Goal: Task Accomplishment & Management: Manage account settings

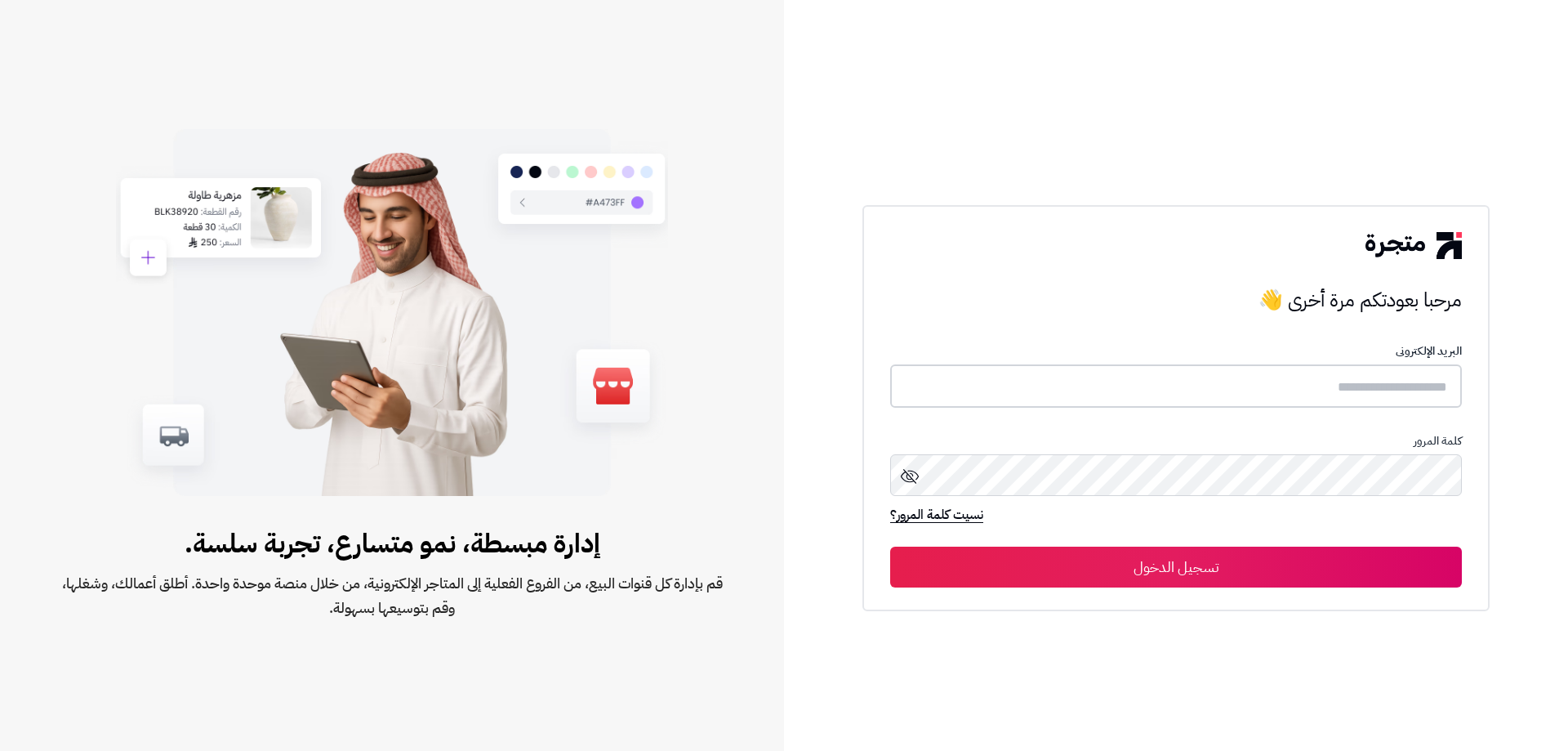
type input "*****"
click at [1033, 572] on button "تسجيل الدخول" at bounding box center [1175, 566] width 571 height 41
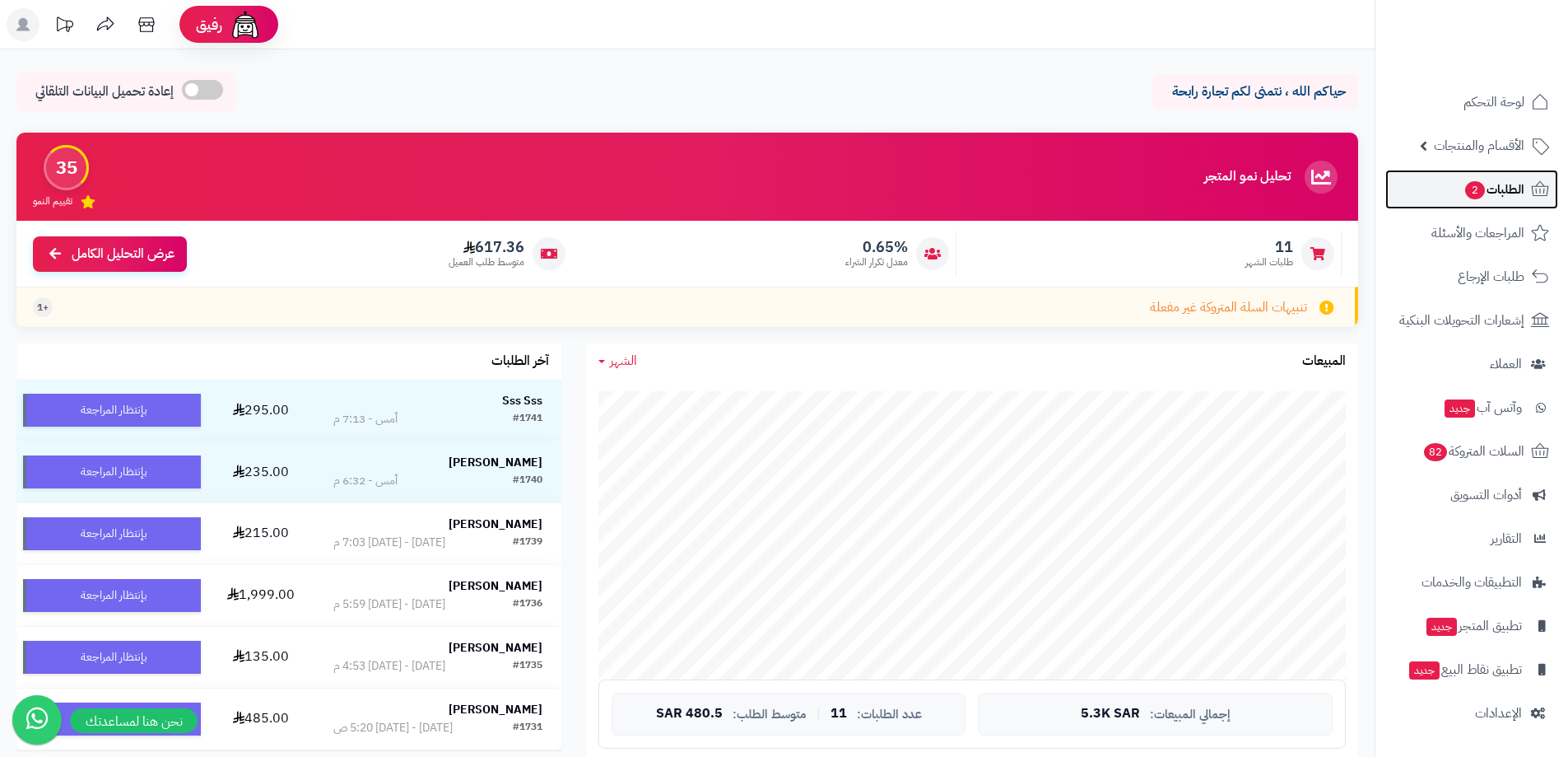
click at [1443, 193] on link "الطلبات 2" at bounding box center [1472, 189] width 173 height 40
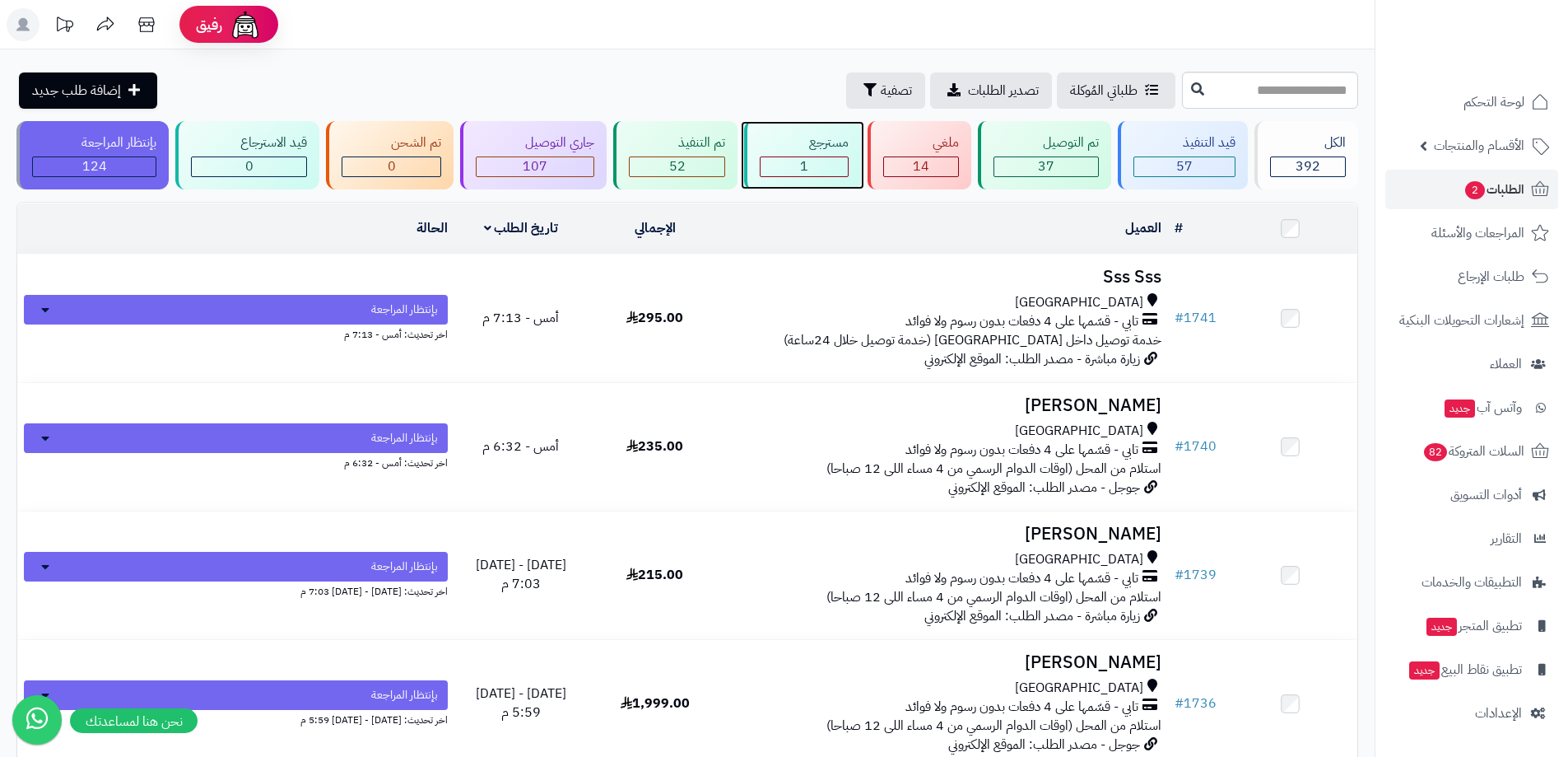
click at [827, 154] on div "مسترجع 1" at bounding box center [803, 155] width 117 height 69
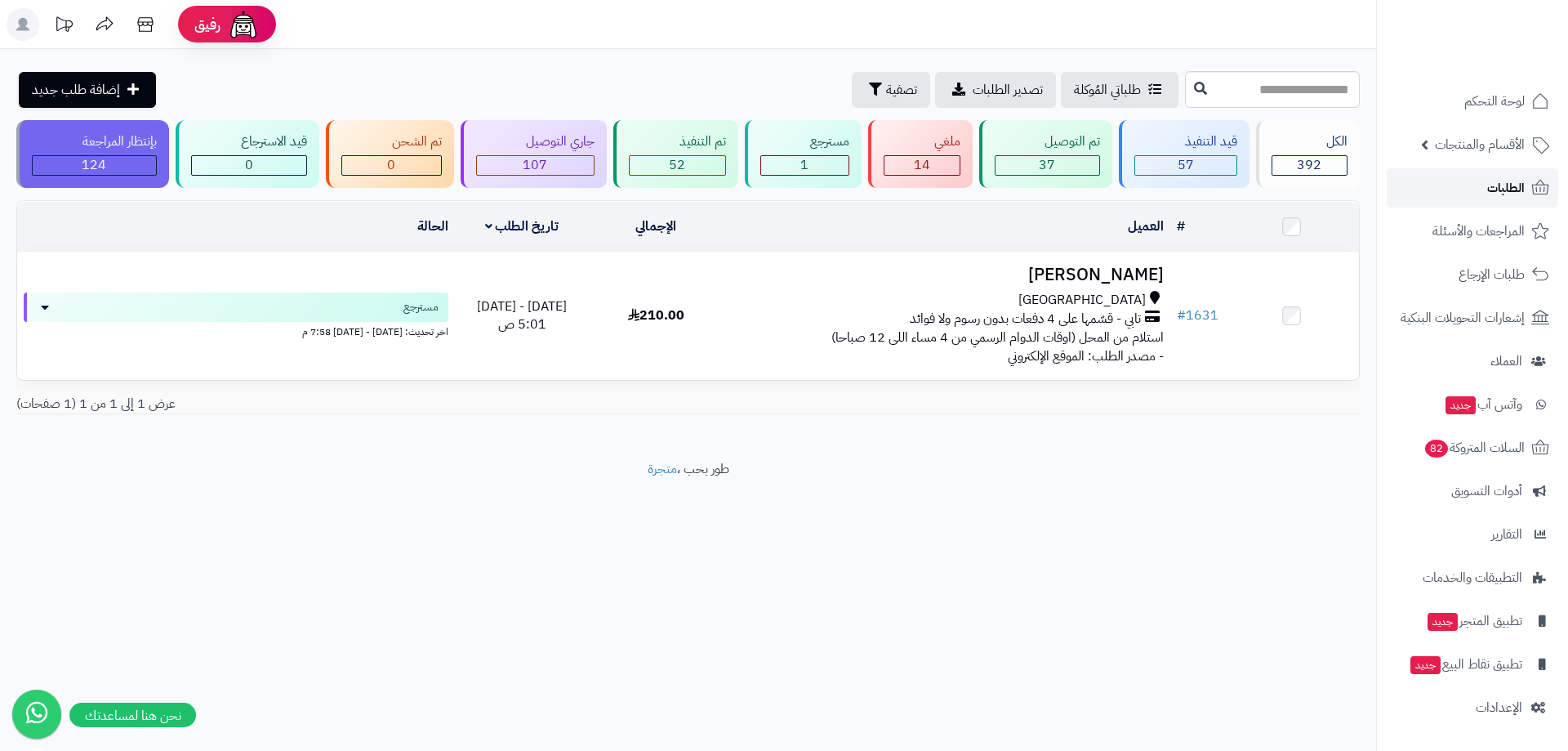
click at [1499, 187] on span "الطلبات" at bounding box center [1507, 188] width 38 height 23
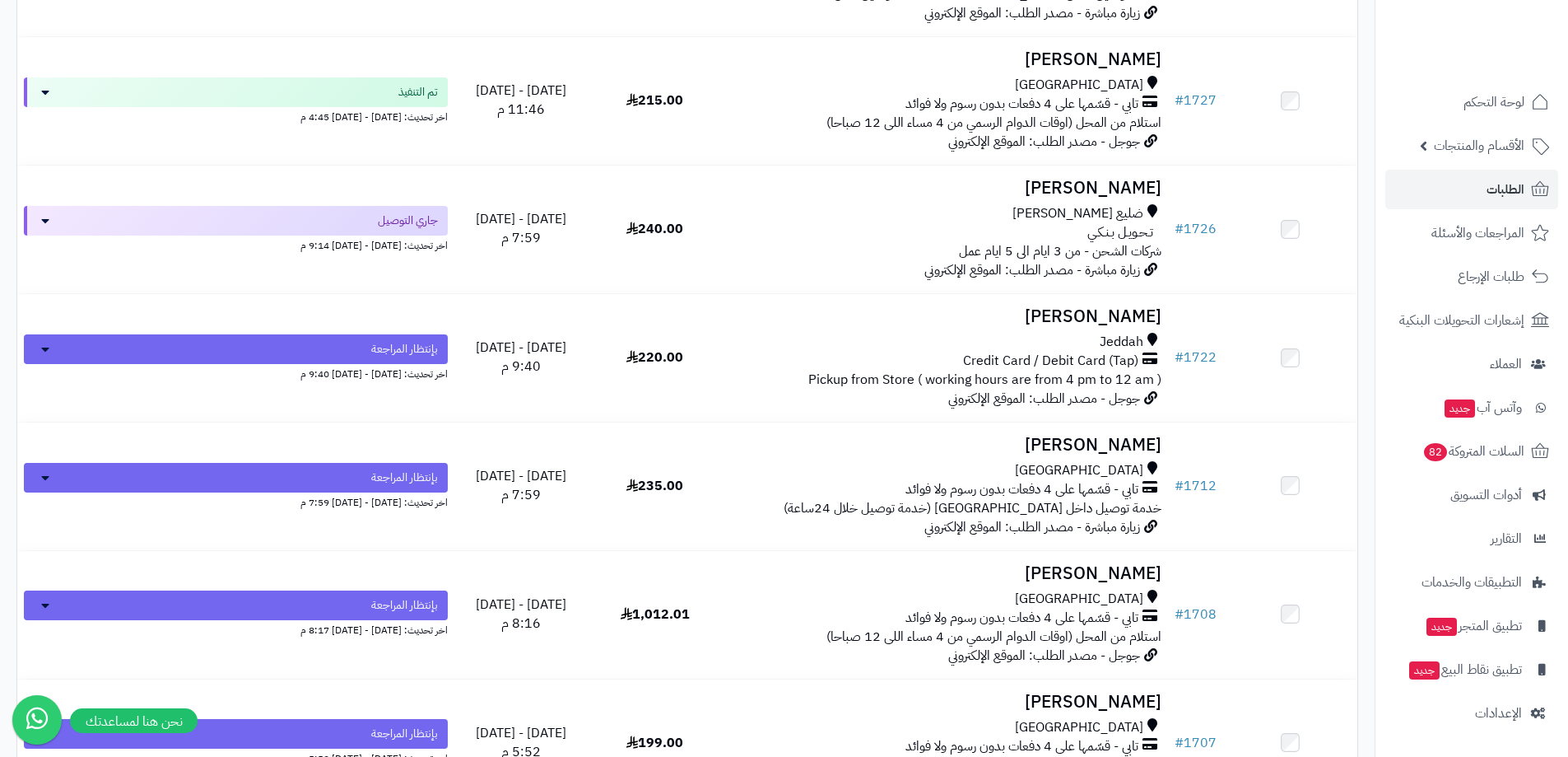
scroll to position [1317, 0]
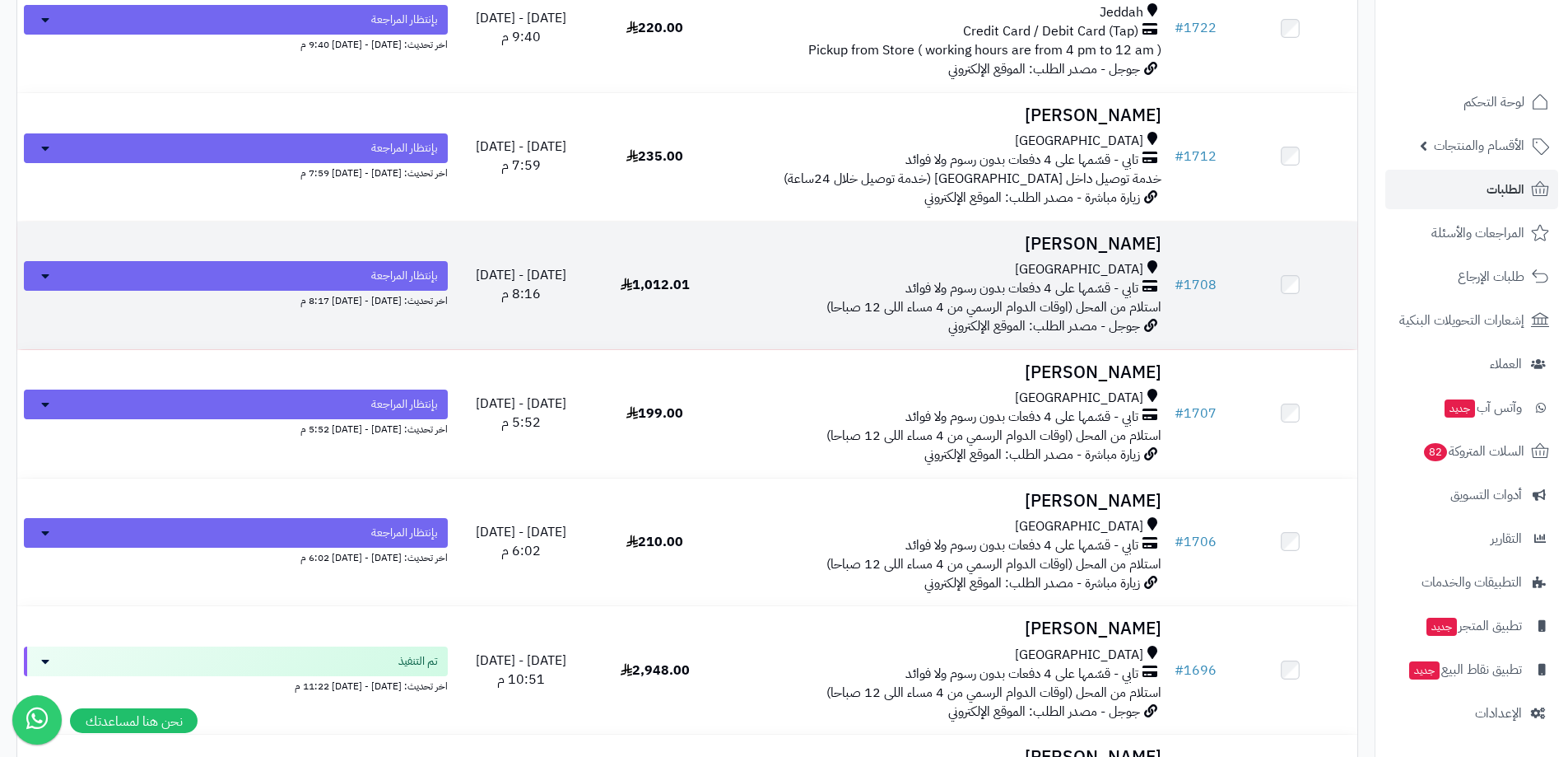
click at [1128, 240] on h3 "[PERSON_NAME]" at bounding box center [944, 244] width 433 height 19
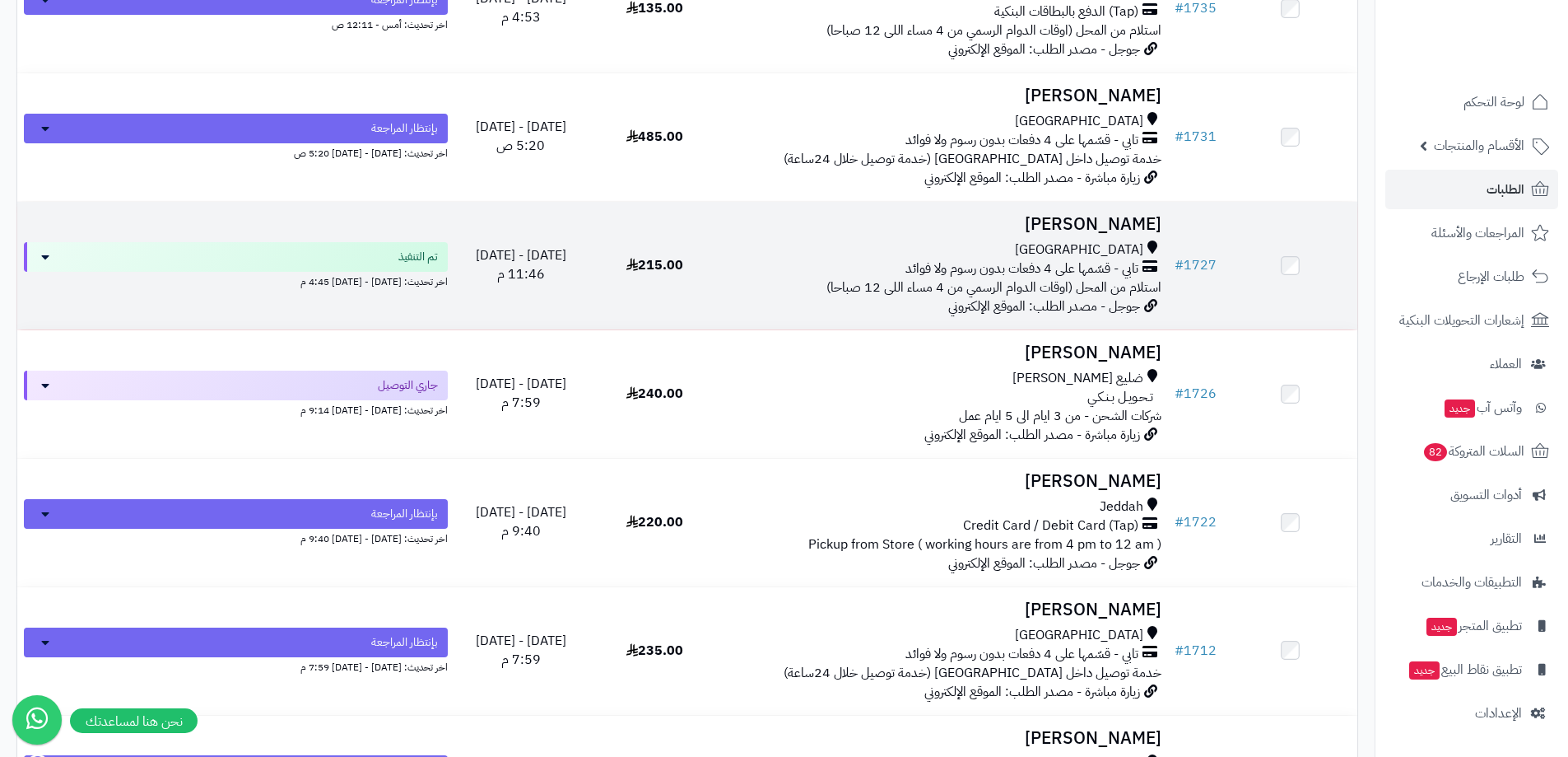
scroll to position [576, 0]
